Goal: Transaction & Acquisition: Purchase product/service

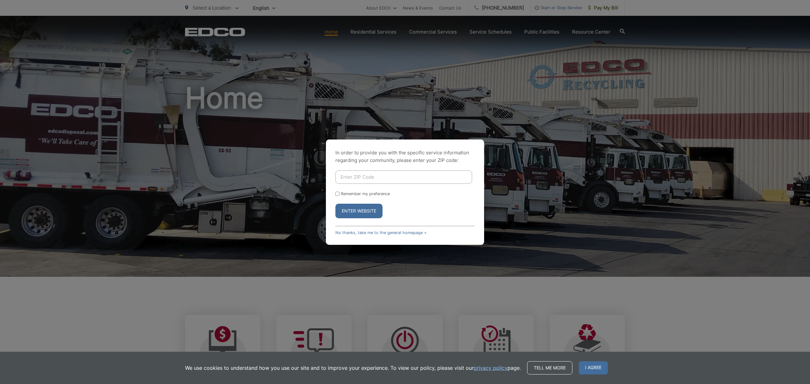
click at [414, 182] on form "Remember my preference Enter Website" at bounding box center [404, 195] width 139 height 48
click at [414, 182] on input "Enter ZIP Code" at bounding box center [403, 177] width 137 height 13
type input "91941"
click at [353, 212] on button "Enter Website" at bounding box center [358, 211] width 47 height 15
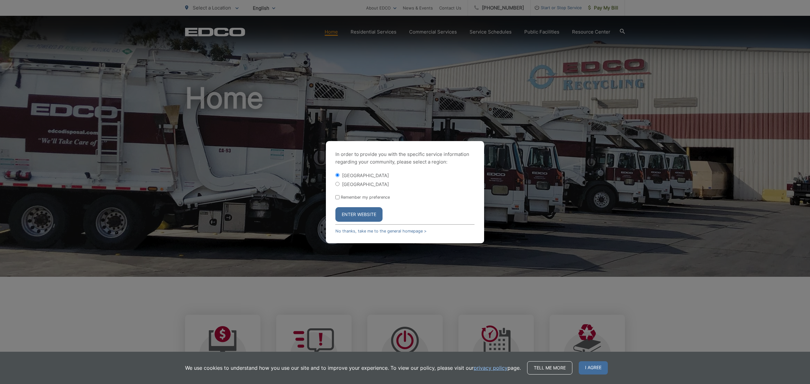
click at [366, 183] on label "[GEOGRAPHIC_DATA]" at bounding box center [365, 184] width 47 height 5
click at [340, 183] on input "[GEOGRAPHIC_DATA]" at bounding box center [337, 184] width 4 height 4
radio input "true"
click at [362, 212] on button "Enter Website" at bounding box center [358, 214] width 47 height 15
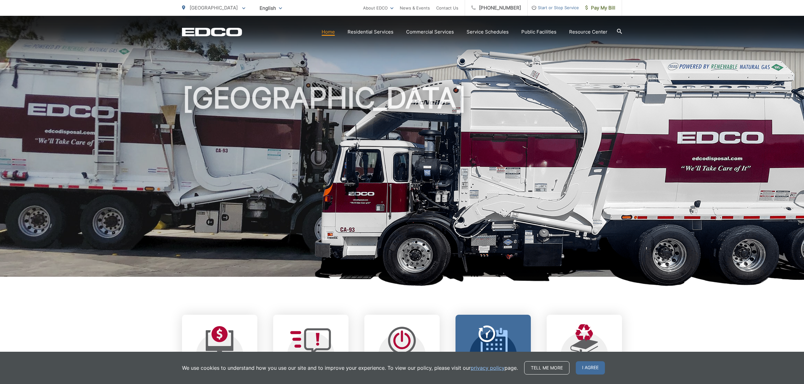
scroll to position [127, 0]
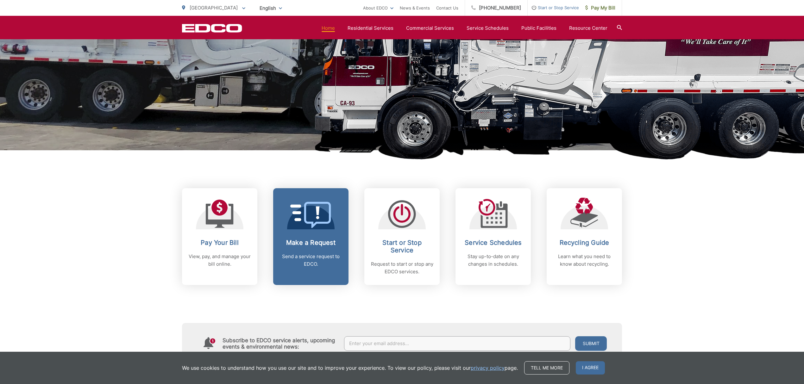
click at [311, 221] on icon at bounding box center [310, 215] width 41 height 26
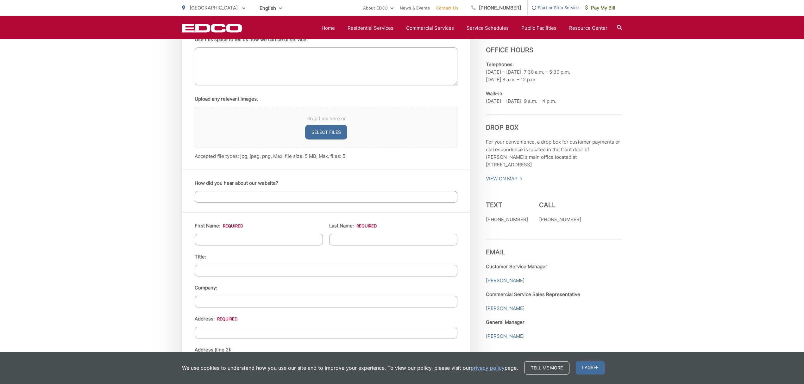
scroll to position [253, 0]
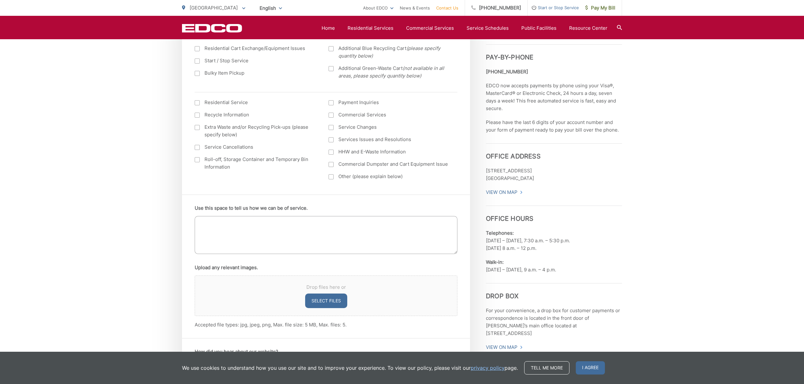
click at [551, 4] on span "Start or Stop Service" at bounding box center [552, 8] width 51 height 8
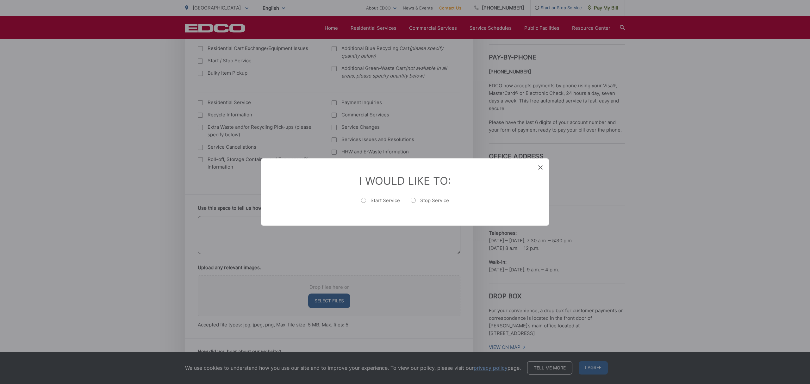
click at [538, 165] on icon at bounding box center [540, 167] width 4 height 4
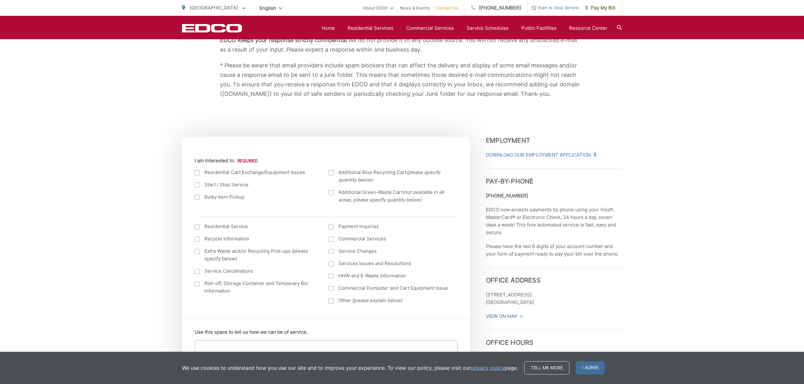
scroll to position [0, 0]
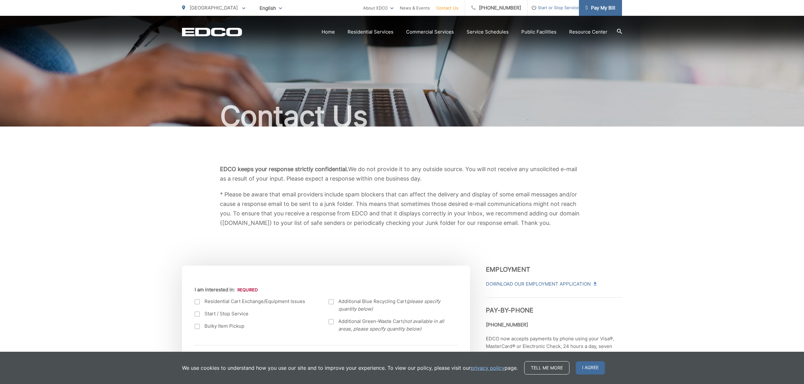
click at [597, 6] on span "Pay My Bill" at bounding box center [600, 8] width 30 height 8
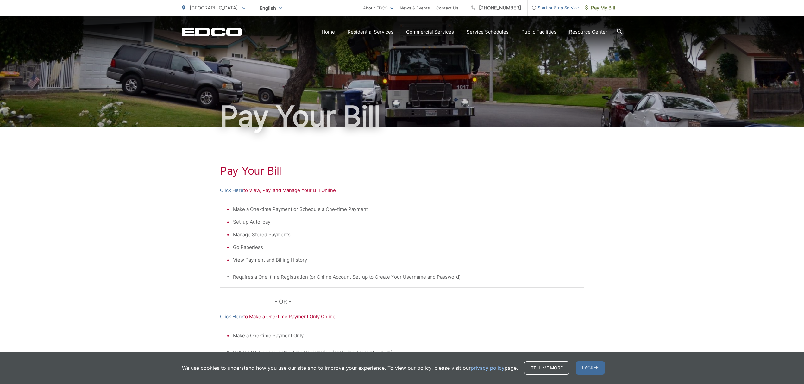
drag, startPoint x: 123, startPoint y: 379, endPoint x: 125, endPoint y: 386, distance: 7.7
click at [125, 384] on html "Home Back Home Residential Services Overview Curbside Pickup Recycling Organic …" at bounding box center [402, 192] width 804 height 384
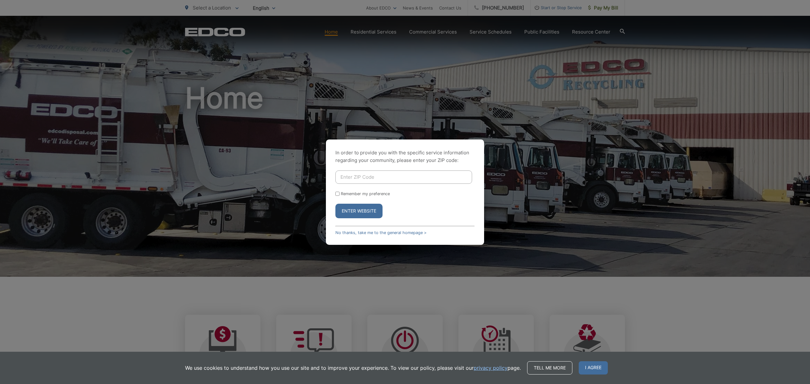
click at [415, 178] on input "Enter ZIP Code" at bounding box center [403, 177] width 137 height 13
type input "91941"
click at [356, 212] on button "Enter Website" at bounding box center [358, 211] width 47 height 15
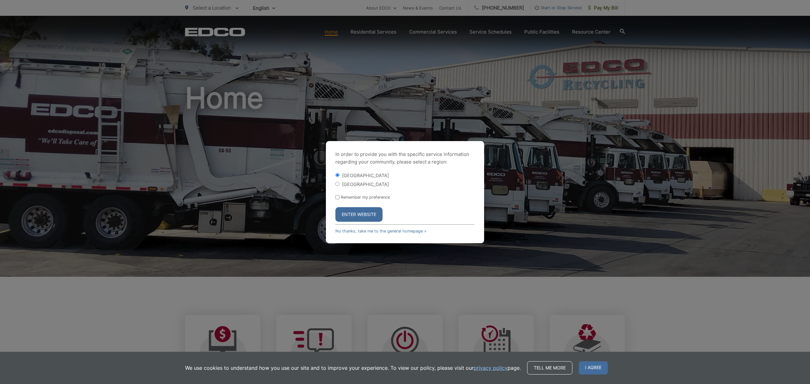
click at [371, 189] on form "[GEOGRAPHIC_DATA] [GEOGRAPHIC_DATA] Remember my preference Enter Website" at bounding box center [404, 197] width 139 height 50
drag, startPoint x: 372, startPoint y: 180, endPoint x: 368, endPoint y: 197, distance: 16.9
click at [372, 182] on div "[GEOGRAPHIC_DATA]" at bounding box center [404, 184] width 139 height 6
click at [372, 181] on div "[GEOGRAPHIC_DATA]" at bounding box center [404, 184] width 139 height 6
click at [367, 188] on form "La Mesa City La Mesa County Remember my preference Enter Website" at bounding box center [404, 197] width 139 height 50
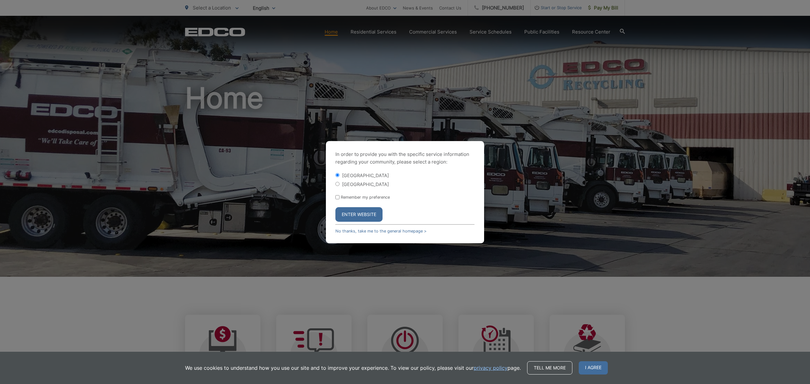
click at [362, 187] on label "[GEOGRAPHIC_DATA]" at bounding box center [365, 184] width 47 height 5
click at [340, 186] on input "[GEOGRAPHIC_DATA]" at bounding box center [337, 184] width 4 height 4
radio input "true"
click at [356, 207] on button "Enter Website" at bounding box center [358, 214] width 47 height 15
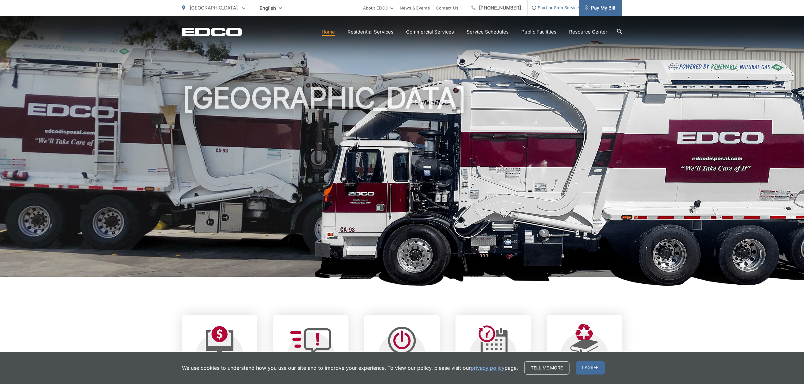
click at [606, 6] on span "Pay My Bill" at bounding box center [600, 8] width 30 height 8
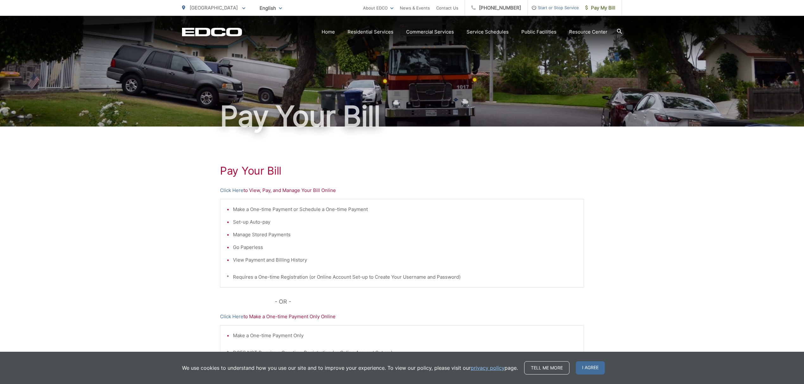
scroll to position [66, 0]
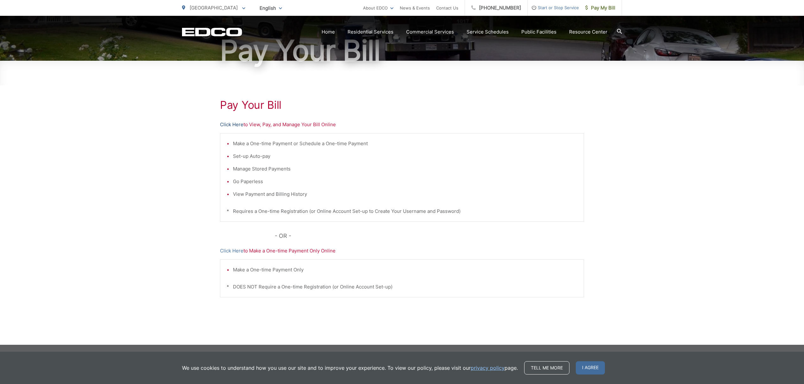
click at [227, 127] on link "Click Here" at bounding box center [231, 125] width 23 height 8
